Goal: Task Accomplishment & Management: Manage account settings

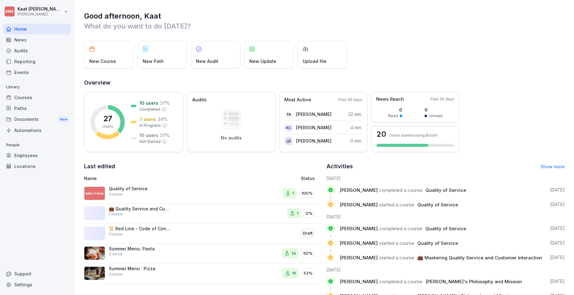
click at [24, 98] on div "Courses" at bounding box center [37, 97] width 68 height 11
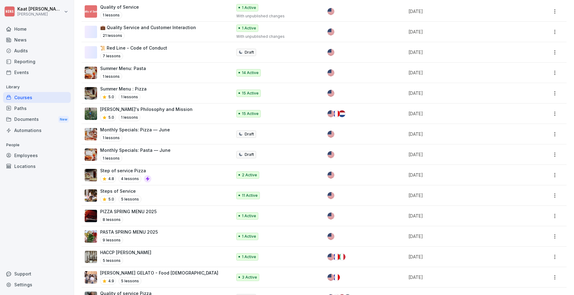
scroll to position [193, 0]
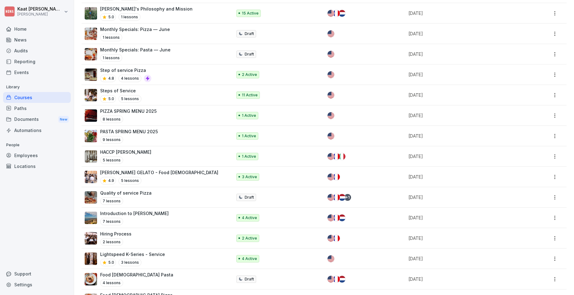
click at [121, 152] on p "HACCP [PERSON_NAME]" at bounding box center [125, 152] width 51 height 7
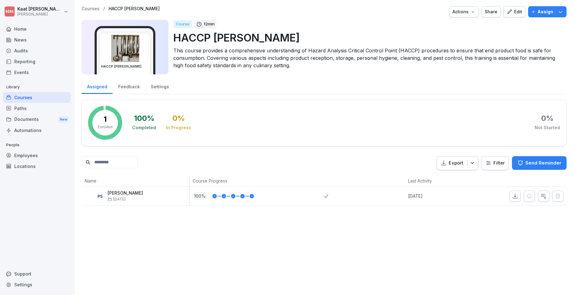
click at [203, 54] on p "This course provides a comprehensive understanding of Hazard Analysis Critical …" at bounding box center [367, 58] width 388 height 22
click at [214, 69] on p "This course provides a comprehensive understanding of Hazard Analysis Critical …" at bounding box center [367, 58] width 388 height 22
click at [204, 58] on p "This course provides a comprehensive understanding of Hazard Analysis Critical …" at bounding box center [367, 58] width 388 height 22
click at [264, 50] on p "This course provides a comprehensive understanding of Hazard Analysis Critical …" at bounding box center [367, 58] width 388 height 22
click at [377, 60] on p "This course provides a comprehensive understanding of Hazard Analysis Critical …" at bounding box center [367, 58] width 388 height 22
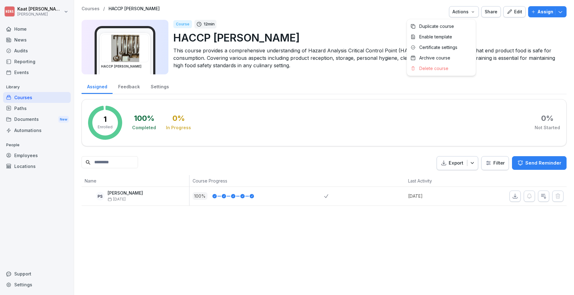
click at [467, 13] on div "Actions" at bounding box center [463, 11] width 23 height 7
click at [378, 10] on html "Kaat Vander Cluyzen NONA Home News Audits Reporting Events Library Courses Path…" at bounding box center [287, 147] width 574 height 295
click at [514, 14] on div "Edit" at bounding box center [515, 11] width 16 height 7
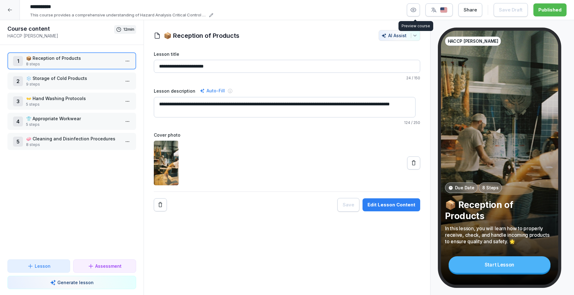
click at [413, 10] on icon "button" at bounding box center [413, 10] width 6 height 6
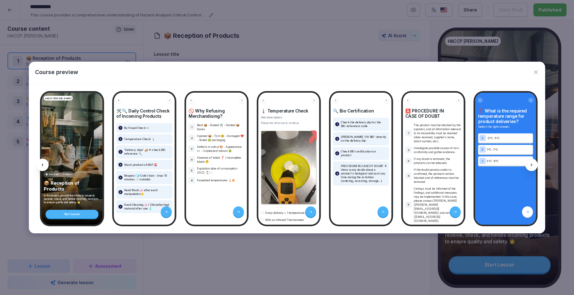
click at [528, 164] on div at bounding box center [531, 165] width 12 height 12
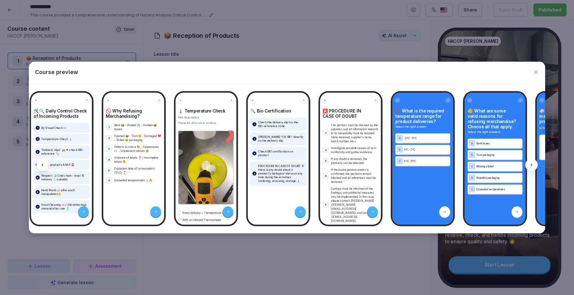
click at [527, 164] on div at bounding box center [531, 165] width 12 height 12
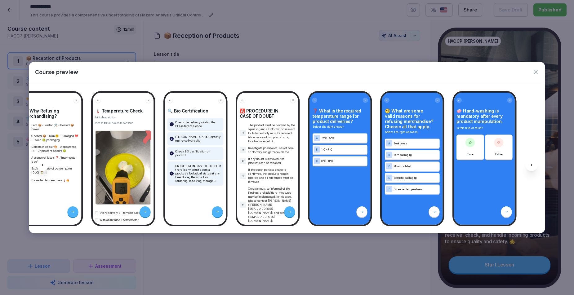
click at [527, 164] on div at bounding box center [531, 165] width 12 height 12
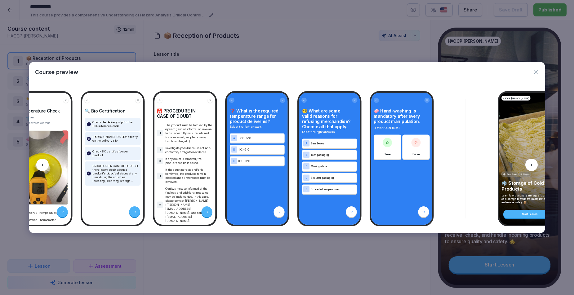
scroll to position [0, 248]
click at [538, 73] on icon "button" at bounding box center [536, 72] width 6 height 6
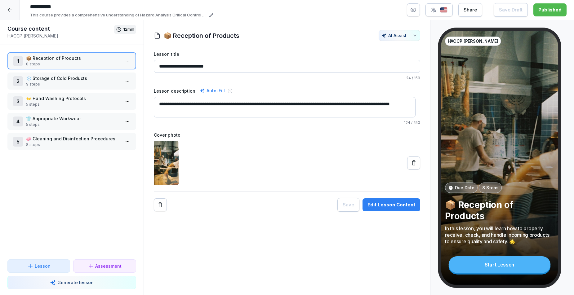
click at [282, 52] on label "Lesson title" at bounding box center [287, 54] width 267 height 7
click at [282, 60] on input "**********" at bounding box center [287, 66] width 267 height 13
click at [15, 14] on div at bounding box center [10, 10] width 20 height 20
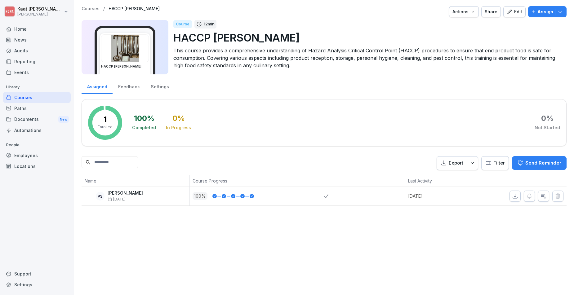
click at [23, 101] on div "Courses" at bounding box center [37, 97] width 68 height 11
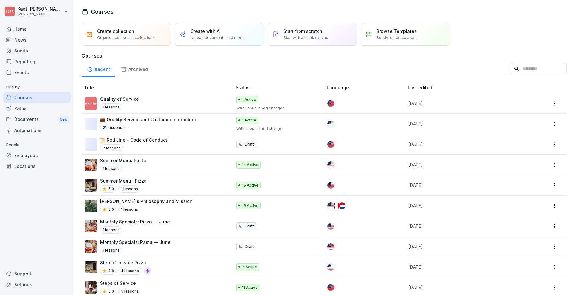
click at [125, 102] on p "Quality of Service" at bounding box center [119, 99] width 39 height 7
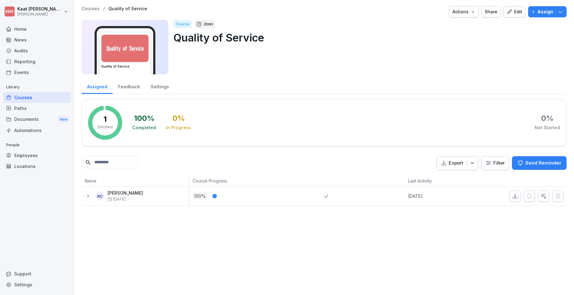
click at [143, 196] on div "Kaat Vander Cluyzen Aug 27" at bounding box center [125, 196] width 35 height 11
click at [141, 193] on p "[PERSON_NAME]" at bounding box center [125, 193] width 35 height 5
click at [509, 10] on div "Edit" at bounding box center [515, 11] width 16 height 7
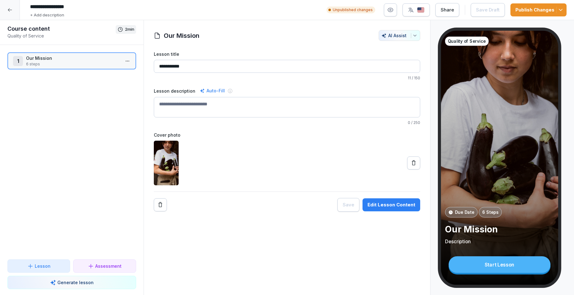
click at [385, 8] on div "Unpublished changes Share Save Draft Publish Changes" at bounding box center [447, 10] width 240 height 14
click at [388, 9] on button "button" at bounding box center [390, 9] width 13 height 13
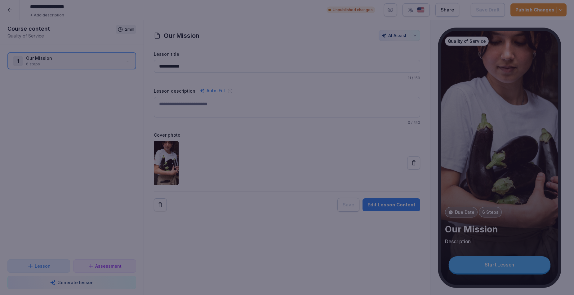
click at [281, 26] on div at bounding box center [287, 147] width 574 height 295
